Goal: Navigation & Orientation: Find specific page/section

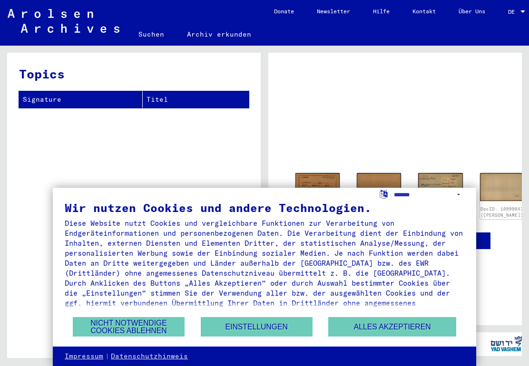
scroll to position [25, 0]
click at [402, 195] on select "**********" at bounding box center [429, 195] width 70 height 14
select select "*****"
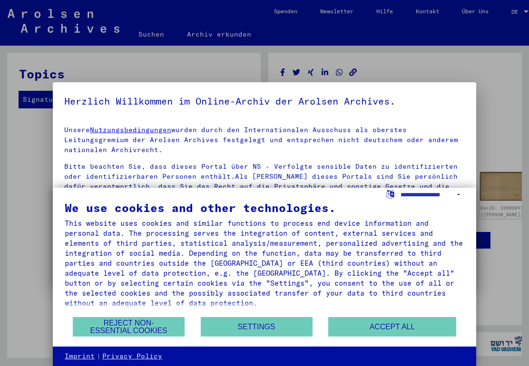
scroll to position [0, 0]
click at [142, 327] on button "Reject non-essential cookies" at bounding box center [129, 326] width 112 height 19
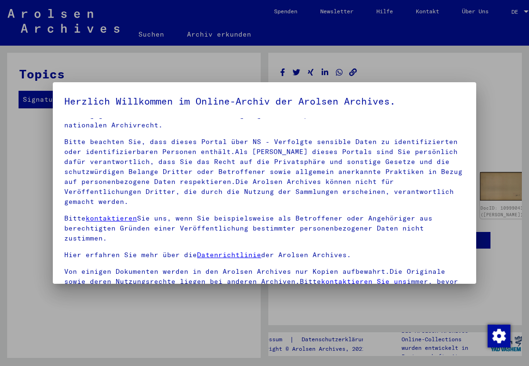
scroll to position [24, 0]
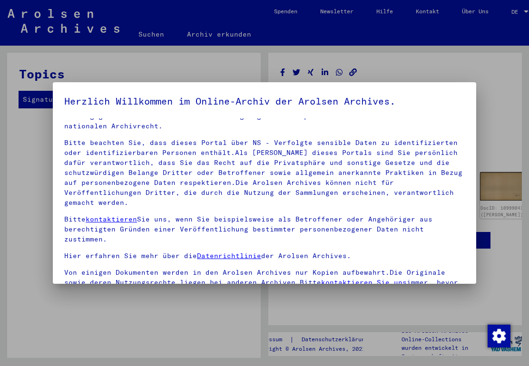
click at [517, 121] on div at bounding box center [264, 183] width 529 height 366
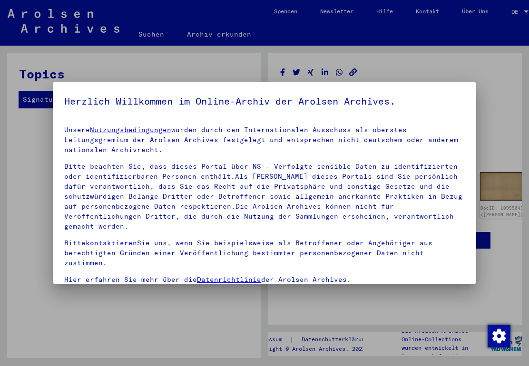
click at [159, 320] on div at bounding box center [264, 183] width 529 height 366
click at [223, 72] on div at bounding box center [264, 183] width 529 height 366
click at [40, 313] on div at bounding box center [264, 183] width 529 height 366
click at [50, 328] on div at bounding box center [264, 183] width 529 height 366
click at [48, 335] on div at bounding box center [264, 183] width 529 height 366
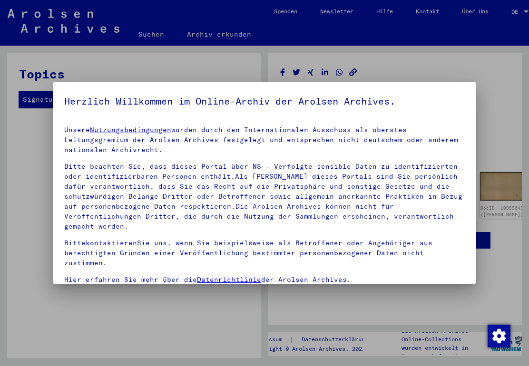
click at [66, 328] on div at bounding box center [264, 183] width 529 height 366
click at [74, 316] on div at bounding box center [264, 183] width 529 height 366
click at [505, 283] on div at bounding box center [264, 183] width 529 height 366
click at [489, 178] on div at bounding box center [264, 183] width 529 height 366
click at [38, 95] on div at bounding box center [264, 183] width 529 height 366
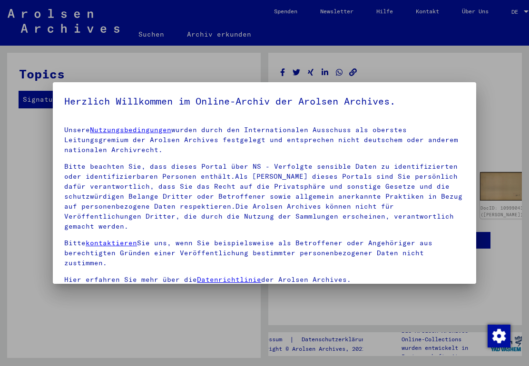
click at [30, 107] on div at bounding box center [264, 183] width 529 height 366
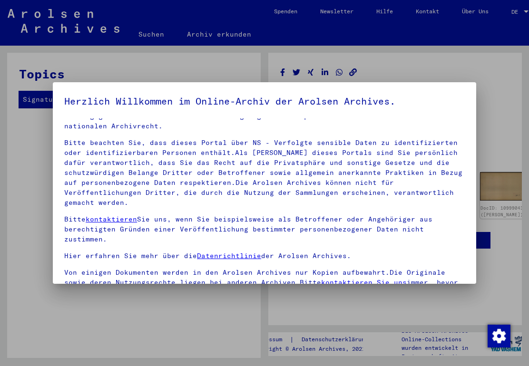
scroll to position [24, 0]
click at [503, 233] on div at bounding box center [264, 183] width 529 height 366
